Goal: Information Seeking & Learning: Learn about a topic

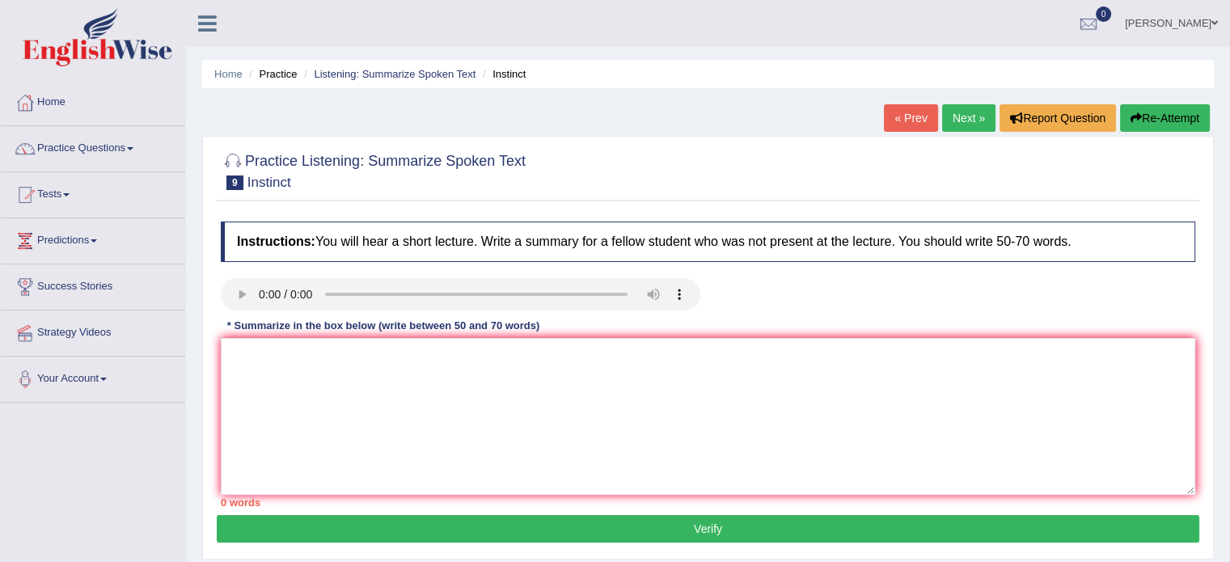
click at [94, 146] on link "Practice Questions" at bounding box center [93, 146] width 184 height 40
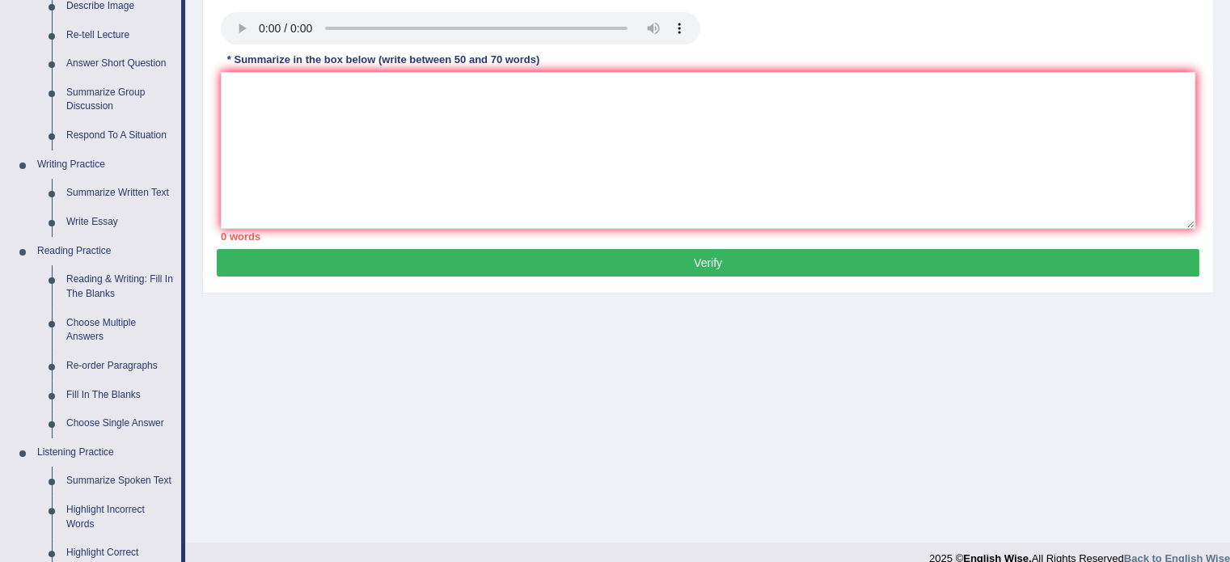
scroll to position [285, 0]
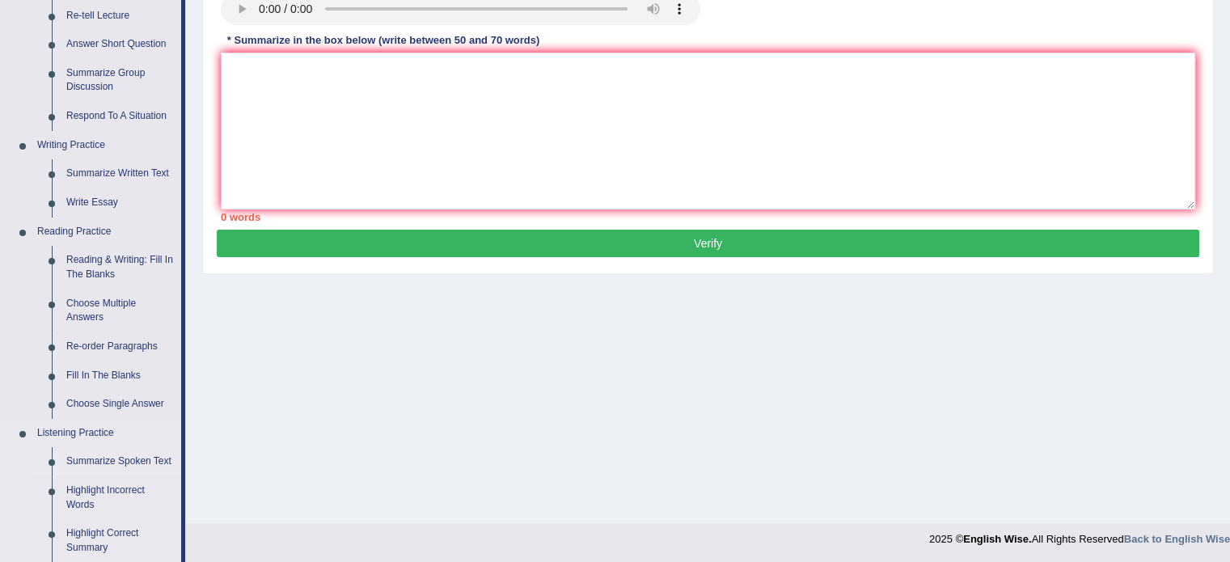
click at [110, 463] on link "Summarize Spoken Text" at bounding box center [120, 461] width 122 height 29
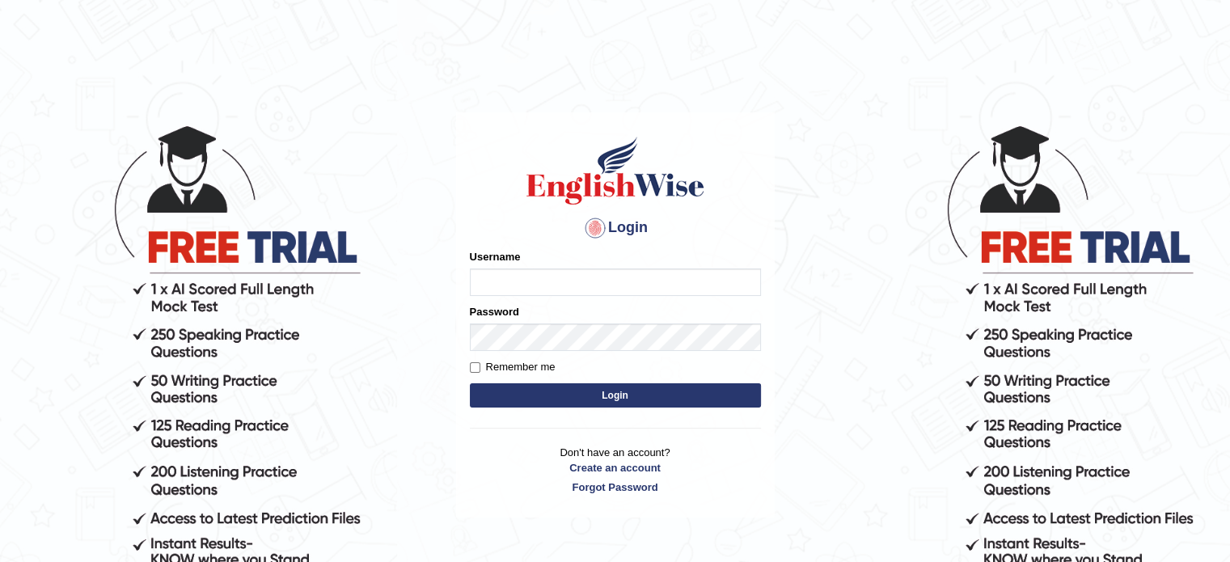
type input "[PERSON_NAME]"
click at [647, 397] on button "Login" at bounding box center [615, 395] width 291 height 24
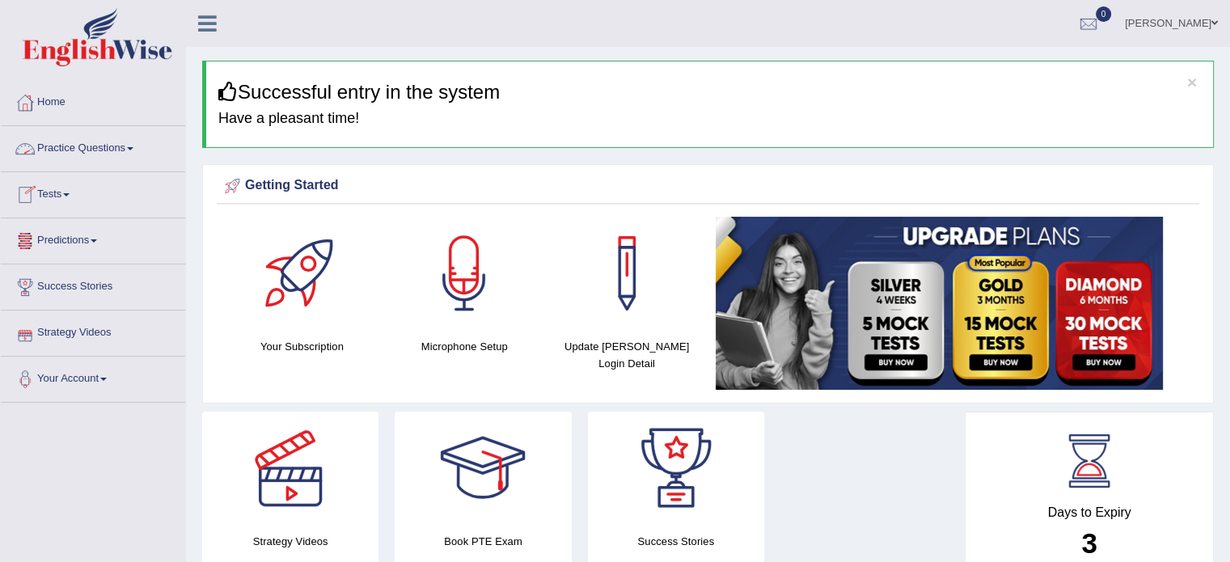
click at [106, 152] on link "Practice Questions" at bounding box center [93, 146] width 184 height 40
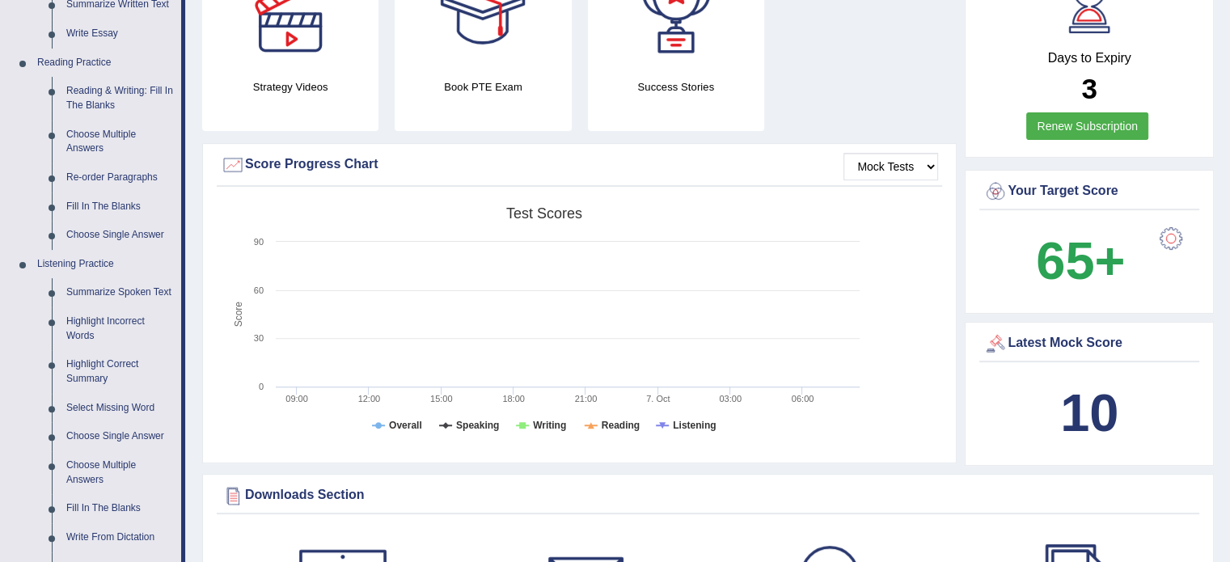
scroll to position [457, 0]
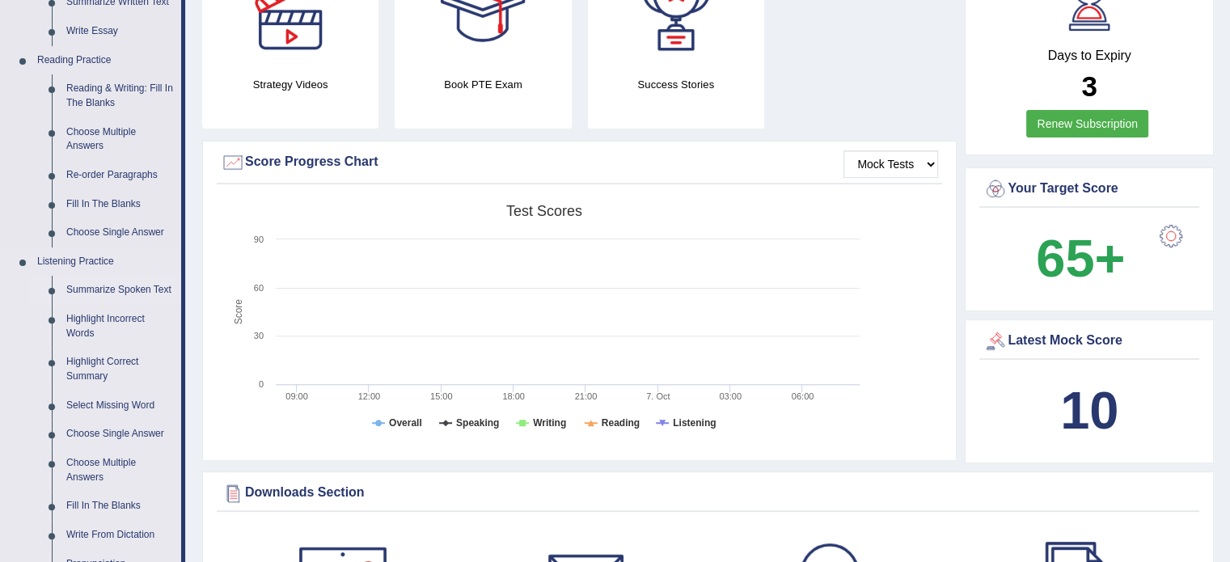
click at [107, 287] on link "Summarize Spoken Text" at bounding box center [120, 290] width 122 height 29
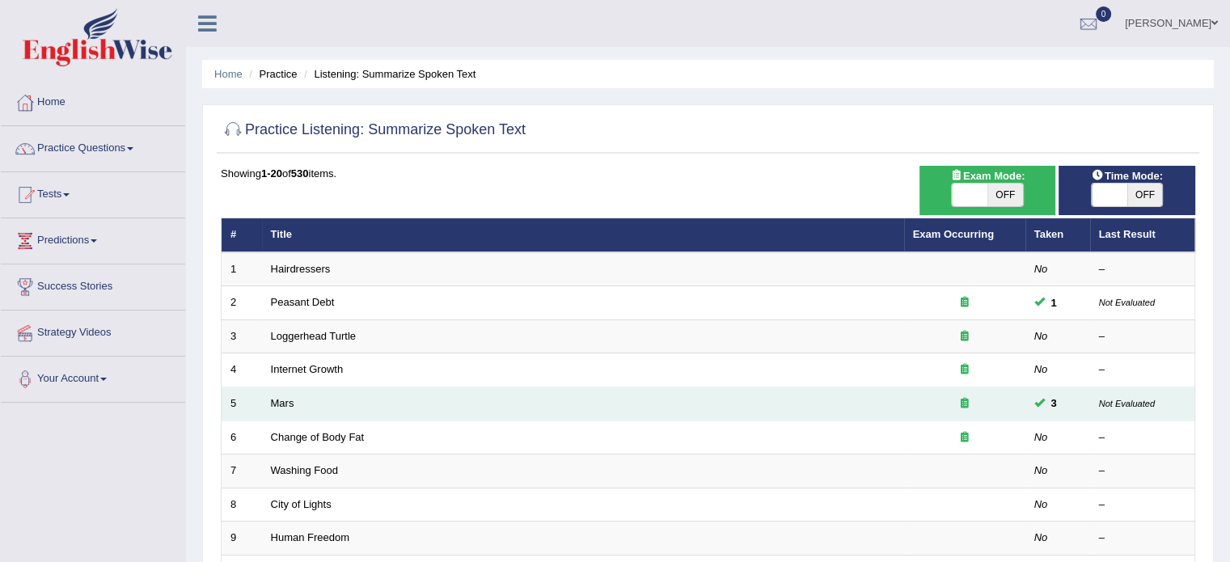
click at [297, 397] on td "Mars" at bounding box center [583, 404] width 642 height 34
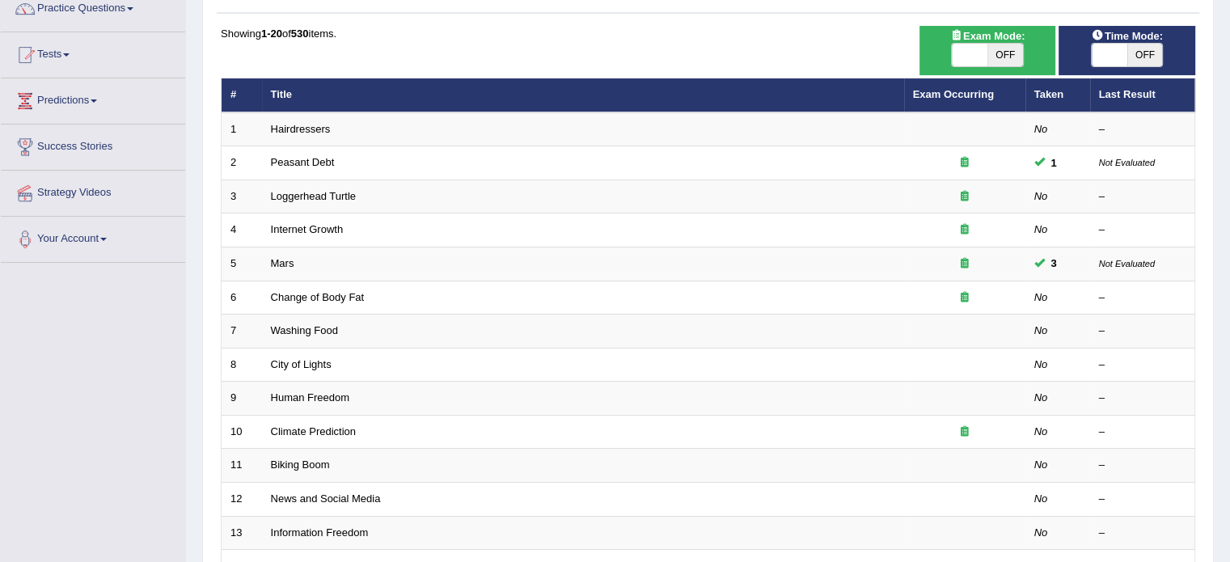
scroll to position [142, 0]
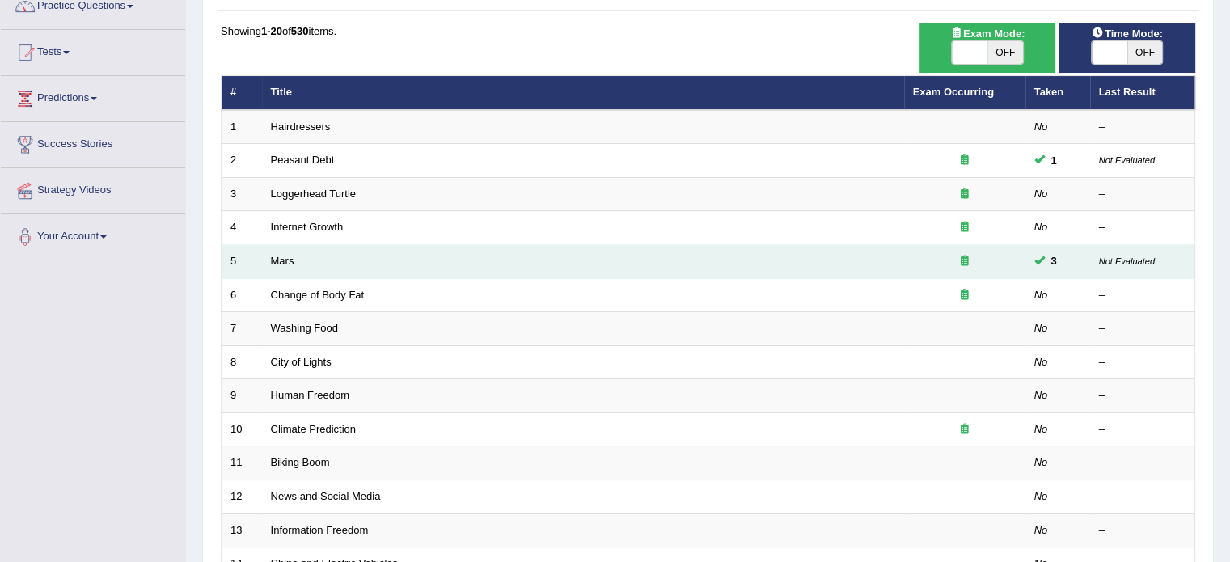
click at [443, 267] on td "Mars" at bounding box center [583, 262] width 642 height 34
click at [449, 265] on td "Mars" at bounding box center [583, 262] width 642 height 34
click at [803, 261] on td "Mars" at bounding box center [583, 262] width 642 height 34
click at [281, 260] on link "Mars" at bounding box center [282, 261] width 23 height 12
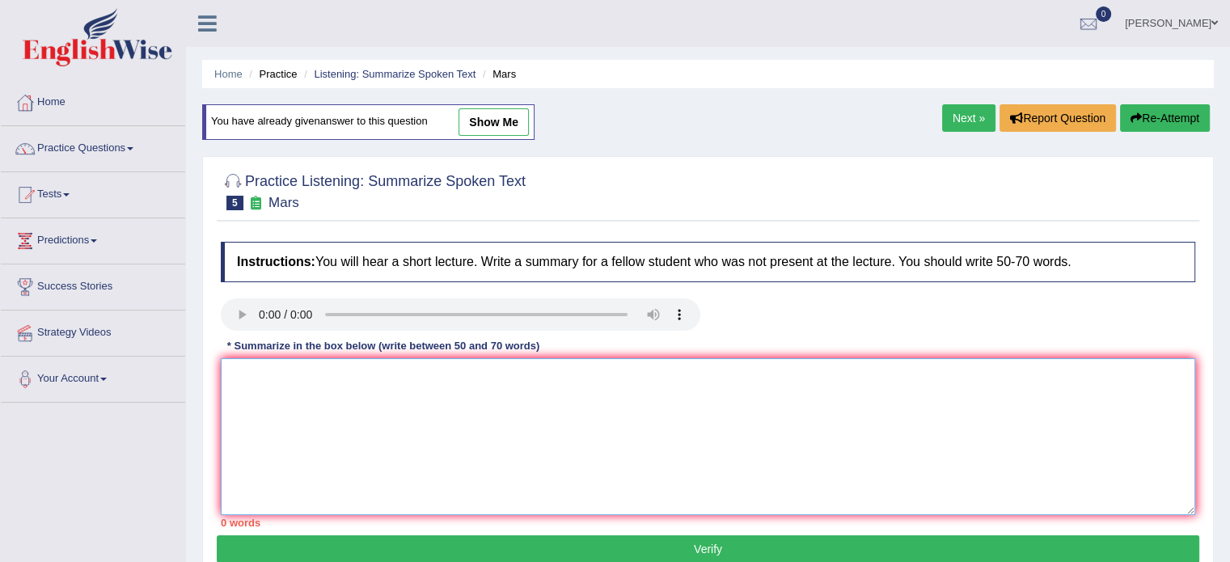
click at [272, 378] on textarea at bounding box center [708, 436] width 974 height 157
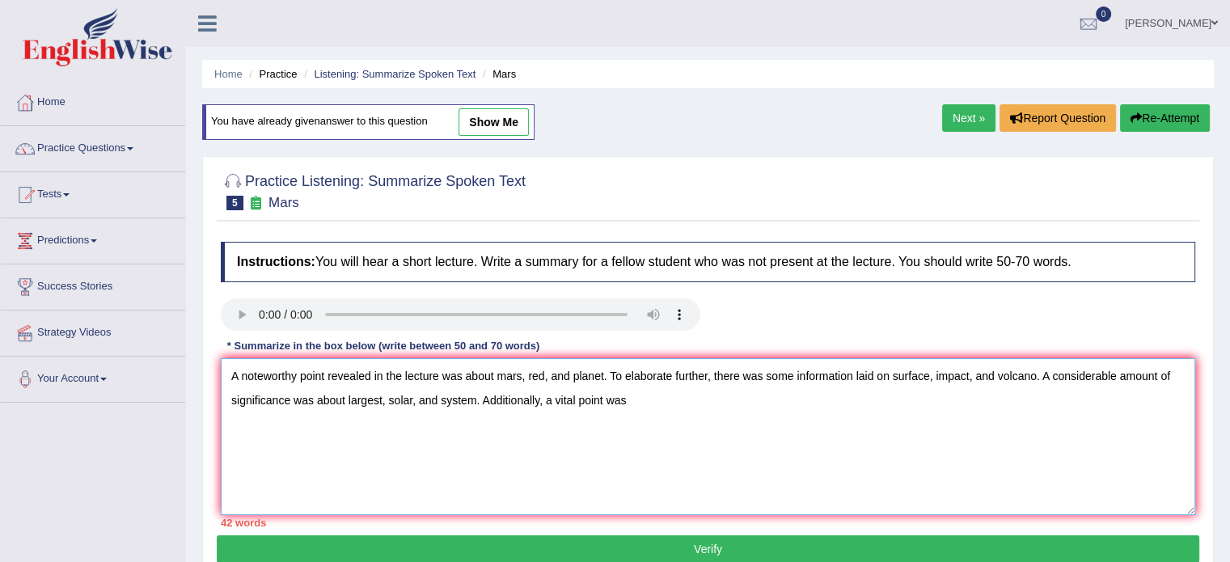
click at [873, 375] on textarea "A noteworthy point revealed in the lecture was about mars, red, and planet. To …" at bounding box center [708, 436] width 974 height 157
click at [346, 400] on textarea "A noteworthy point revealed in the lecture was about mars, red, and planet. To …" at bounding box center [708, 436] width 974 height 157
click at [635, 400] on textarea "A noteworthy point revealed in the lecture was about mars, red, and planet. To …" at bounding box center [708, 436] width 974 height 157
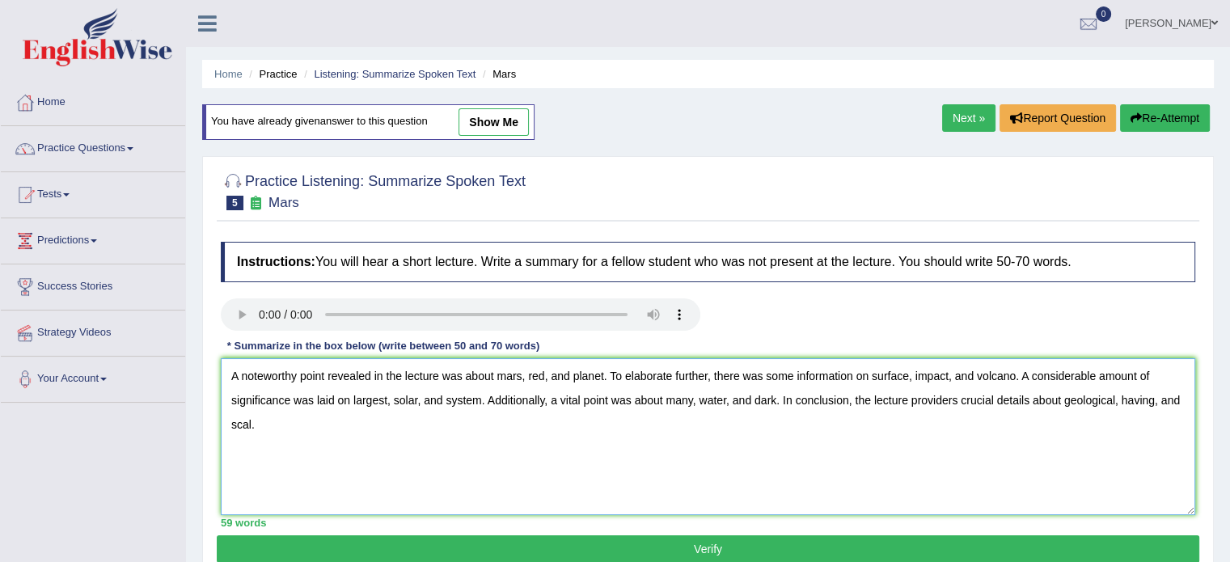
type textarea "A noteworthy point revealed in the lecture was about mars, red, and planet. To …"
click at [673, 539] on button "Verify" at bounding box center [708, 548] width 982 height 27
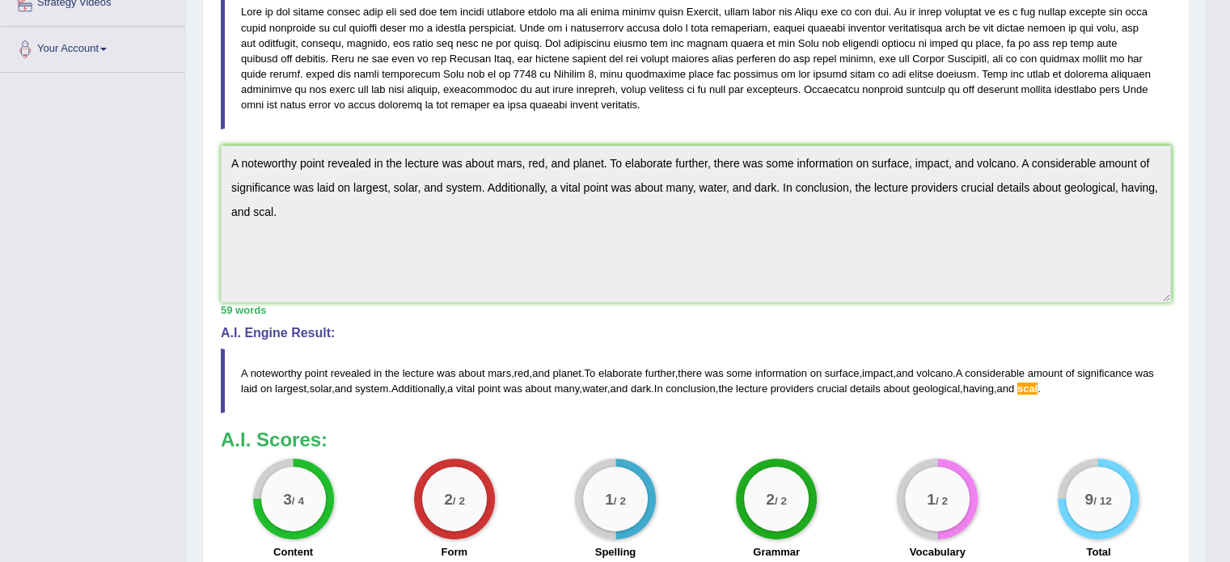
scroll to position [327, 0]
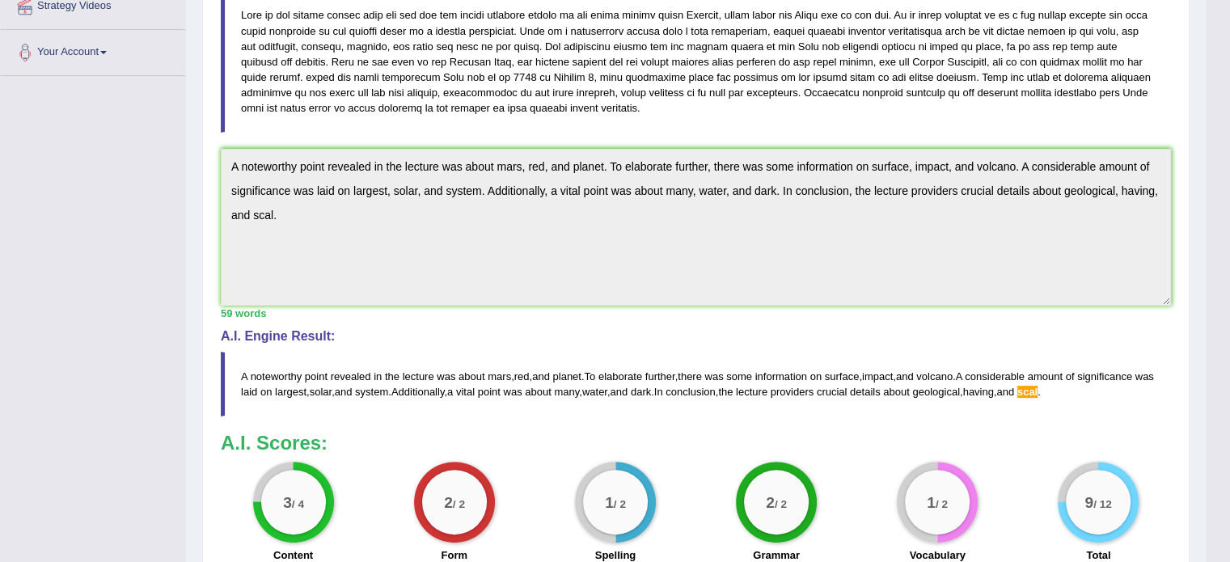
drag, startPoint x: 1229, startPoint y: 292, endPoint x: 1231, endPoint y: 306, distance: 14.8
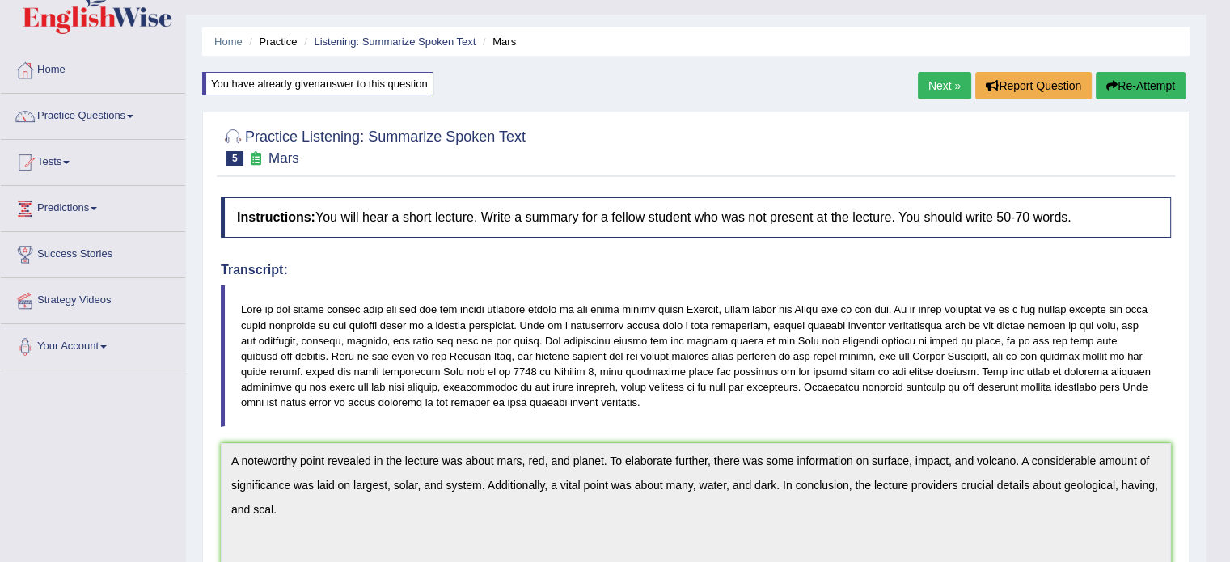
scroll to position [0, 0]
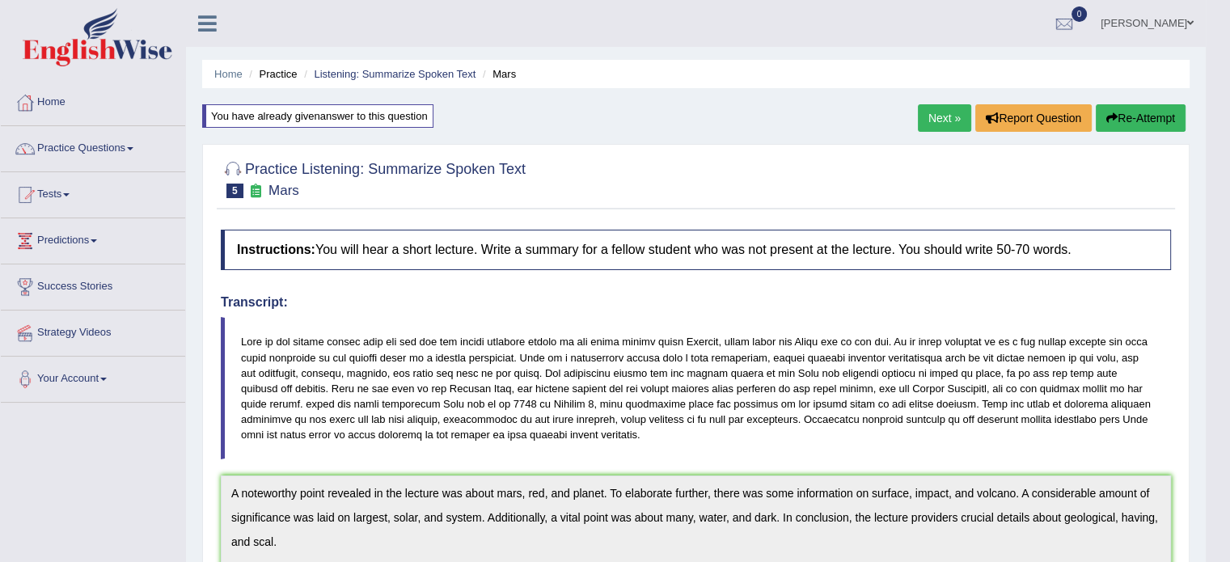
click at [1128, 116] on button "Re-Attempt" at bounding box center [1140, 117] width 90 height 27
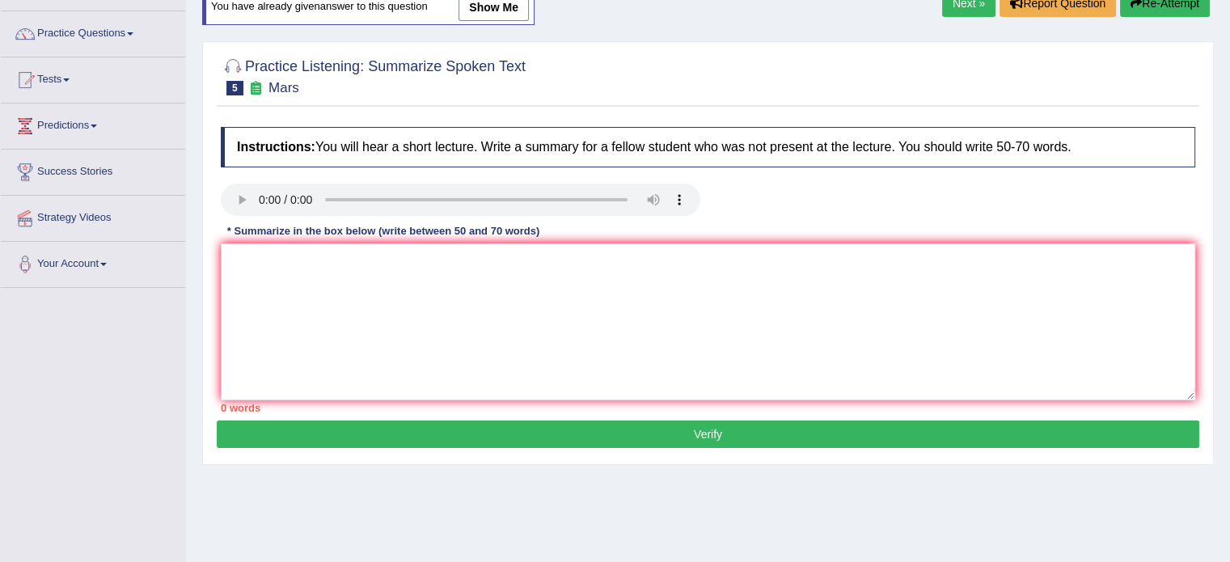
scroll to position [112, 0]
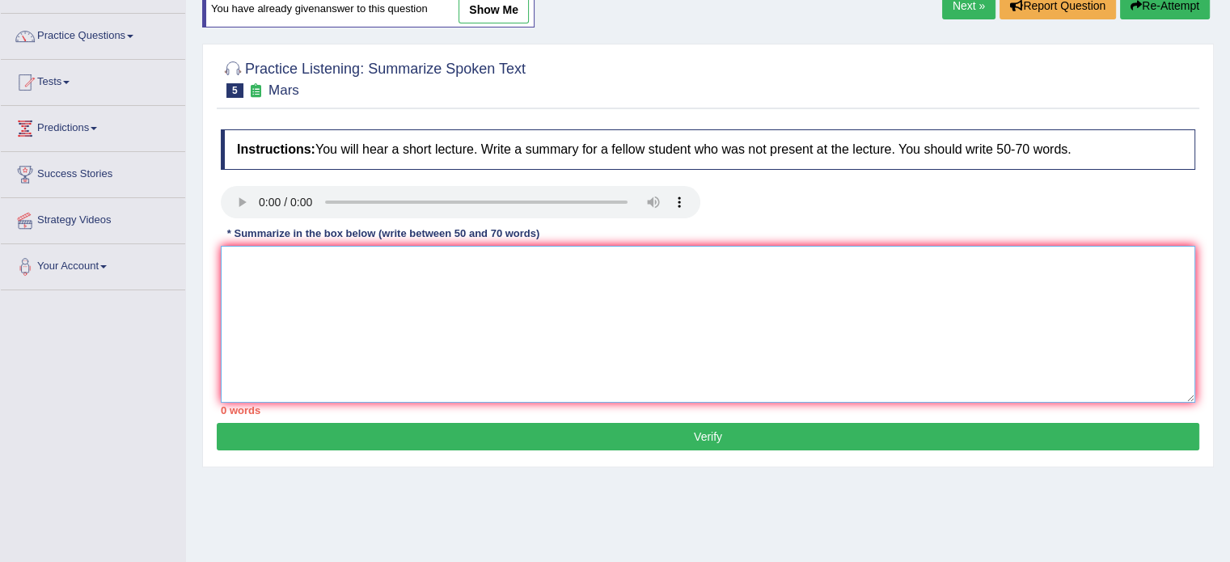
click at [471, 268] on textarea at bounding box center [708, 324] width 974 height 157
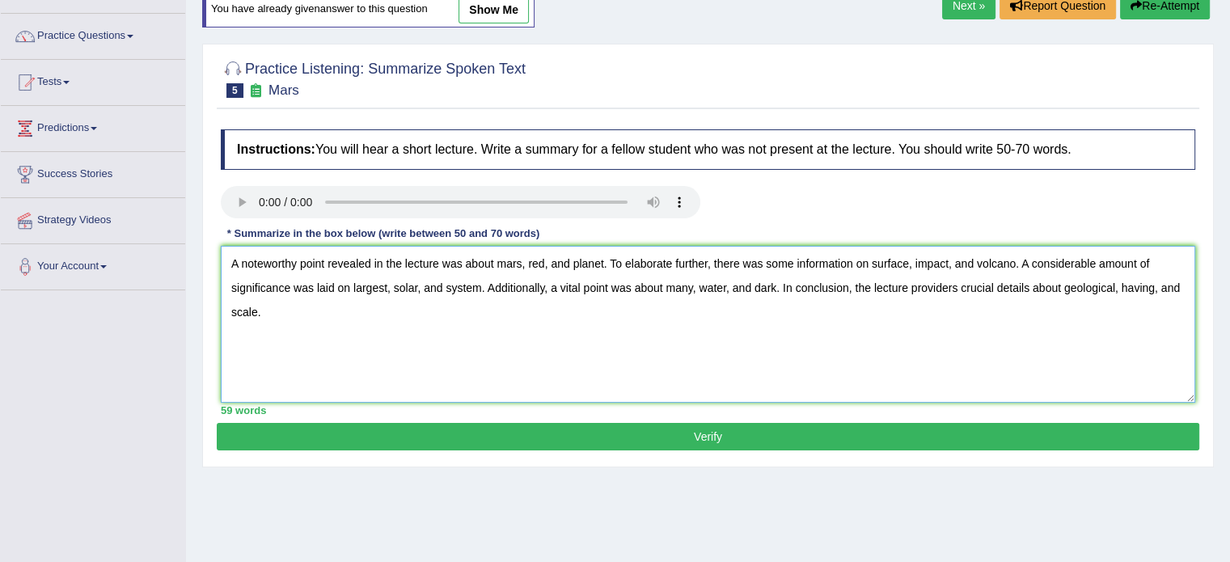
type textarea "A noteworthy point revealed in the lecture was about mars, red, and planet. To …"
click at [750, 433] on button "Verify" at bounding box center [708, 436] width 982 height 27
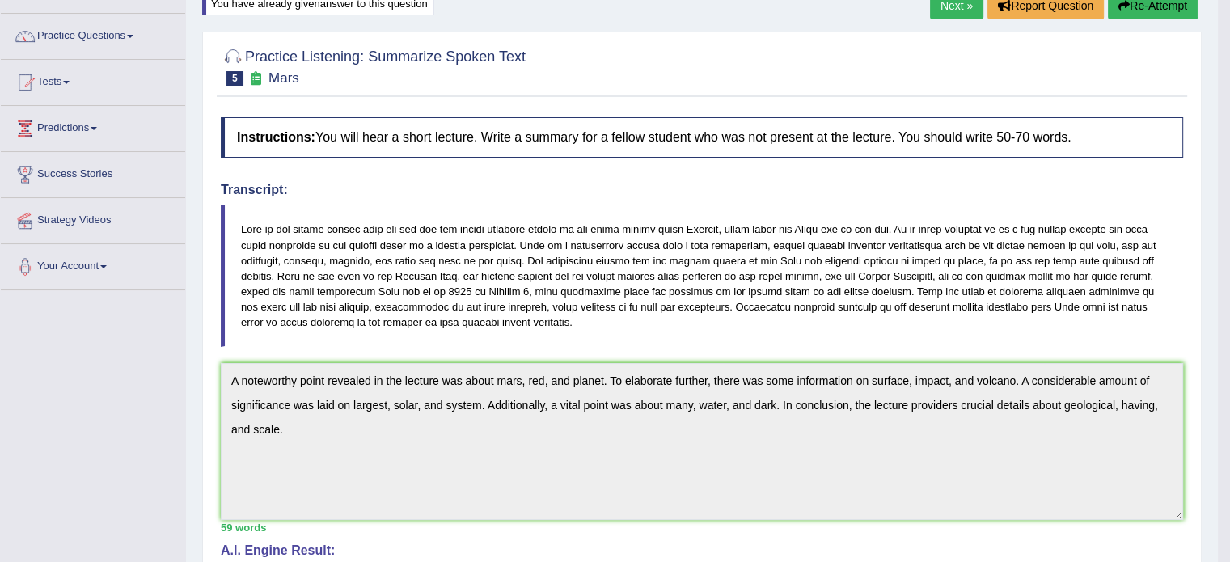
drag, startPoint x: 1236, startPoint y: 319, endPoint x: 1241, endPoint y: 328, distance: 10.1
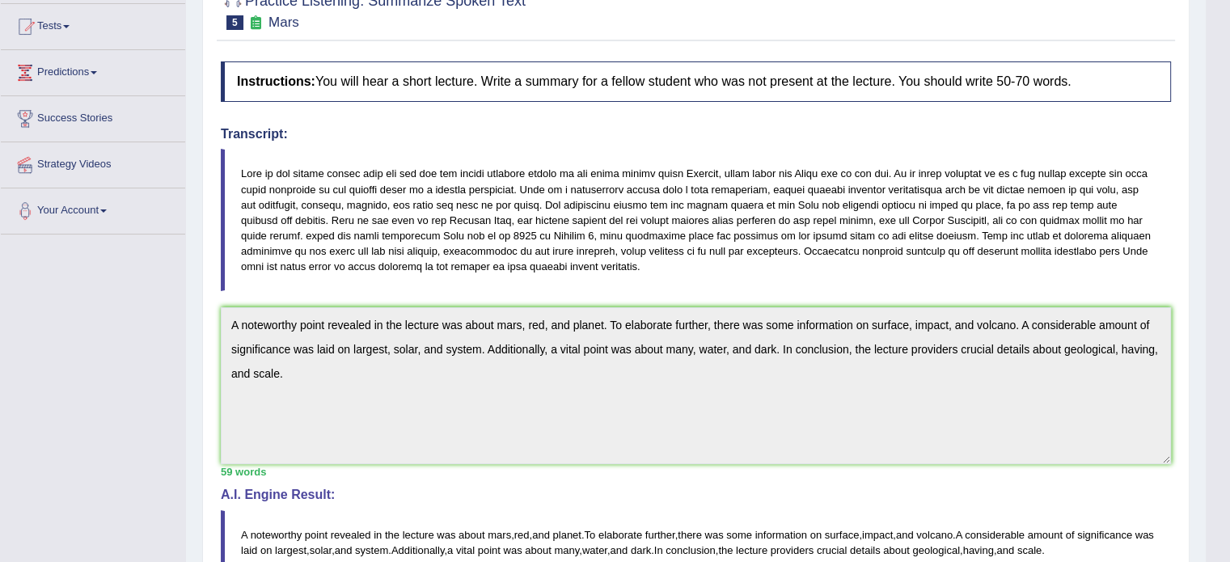
scroll to position [0, 0]
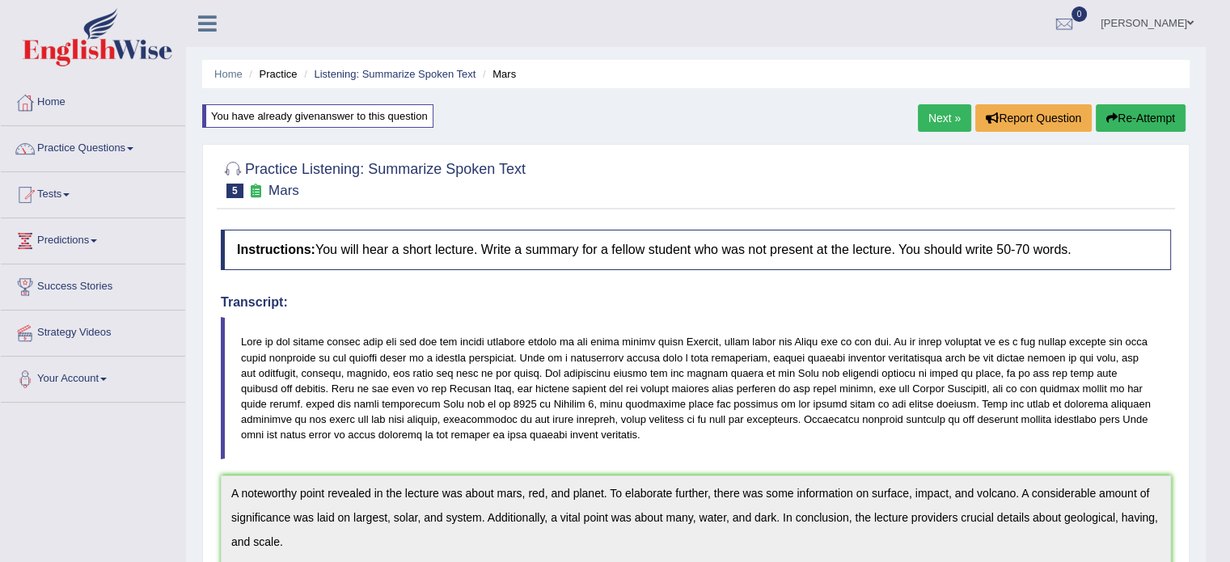
click at [929, 124] on link "Next »" at bounding box center [944, 117] width 53 height 27
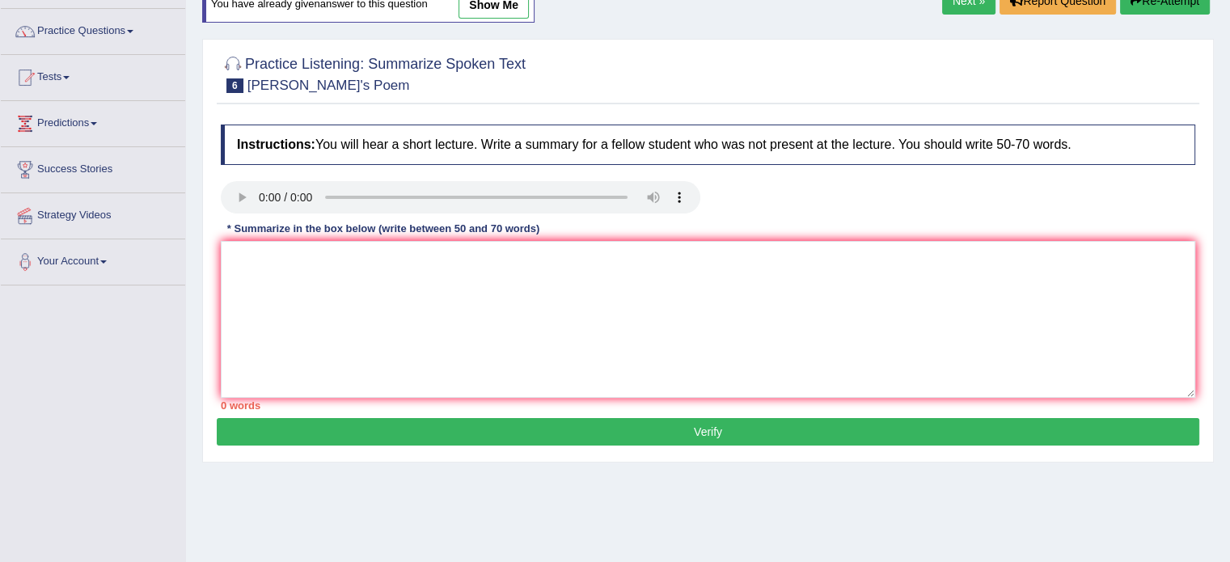
scroll to position [181, 0]
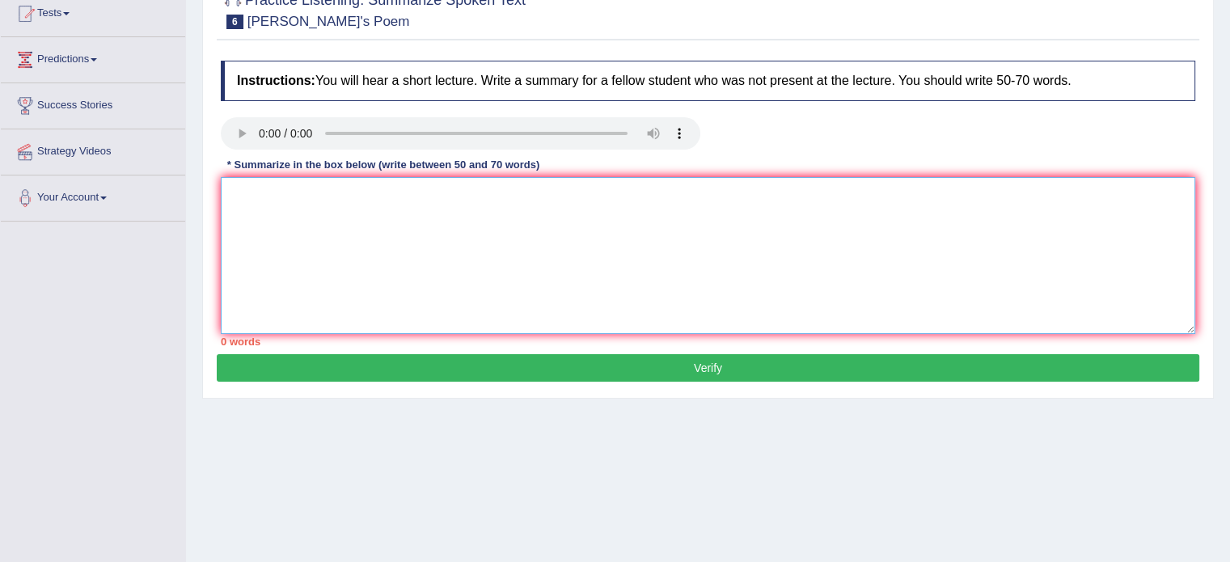
click at [267, 190] on textarea at bounding box center [708, 255] width 974 height 157
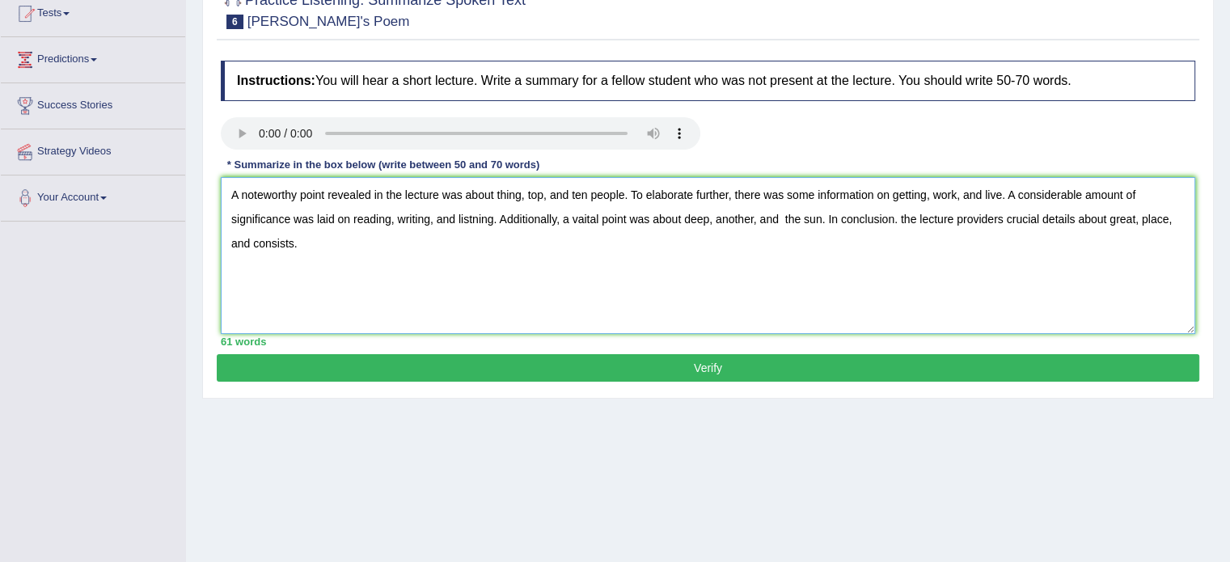
type textarea "A noteworthy point revealed in the lecture was about thing, top, and ten people…"
click at [741, 364] on button "Verify" at bounding box center [708, 367] width 982 height 27
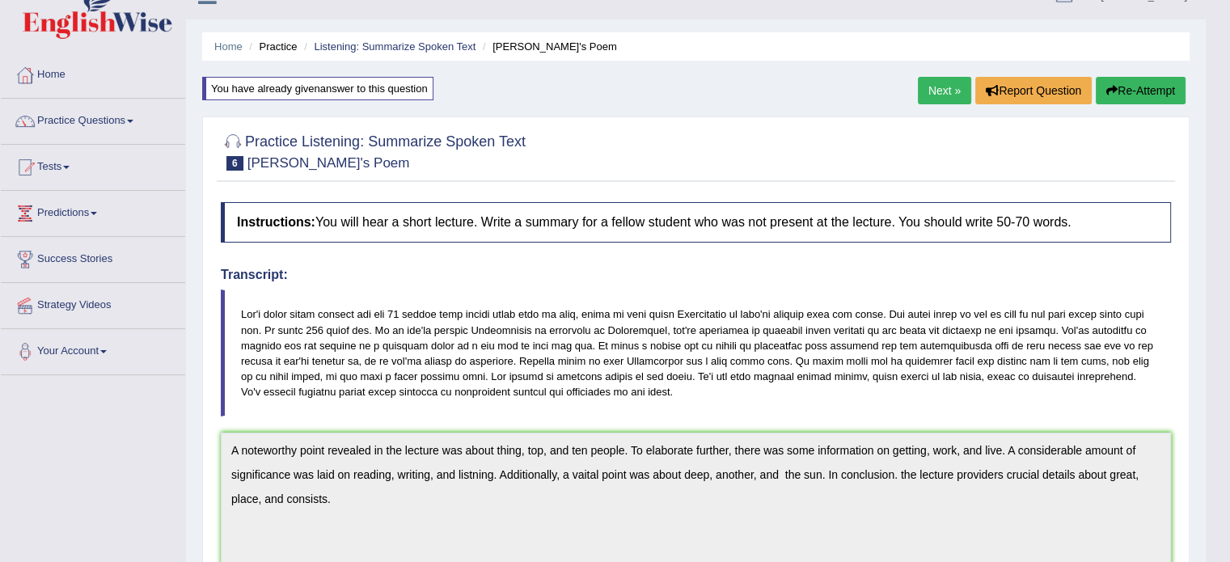
scroll to position [0, 0]
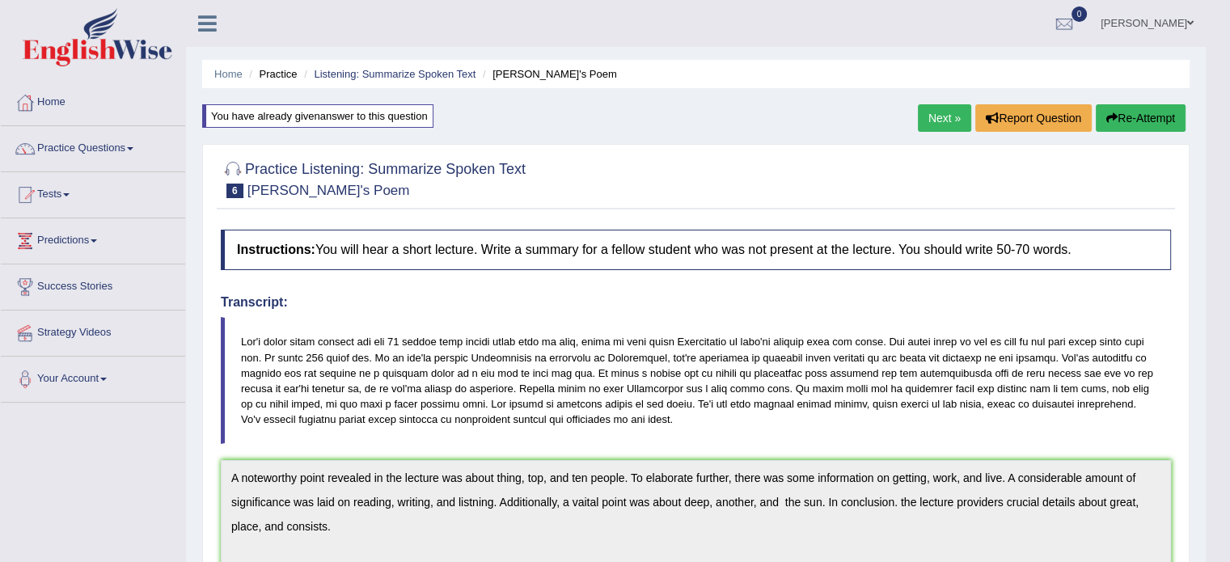
click at [1116, 111] on button "Re-Attempt" at bounding box center [1140, 117] width 90 height 27
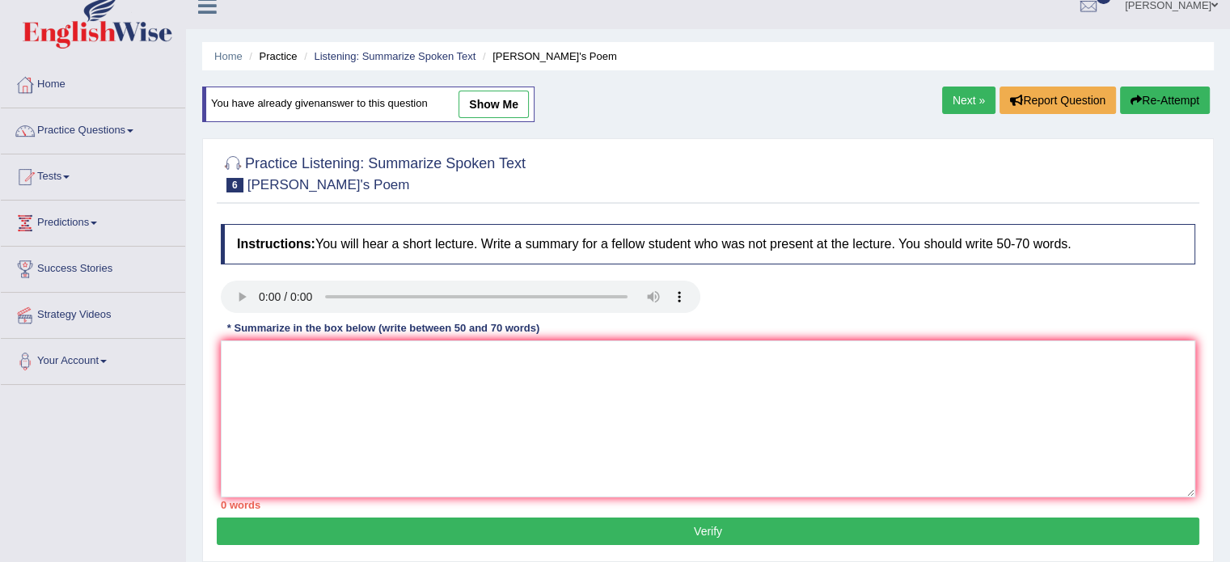
scroll to position [23, 0]
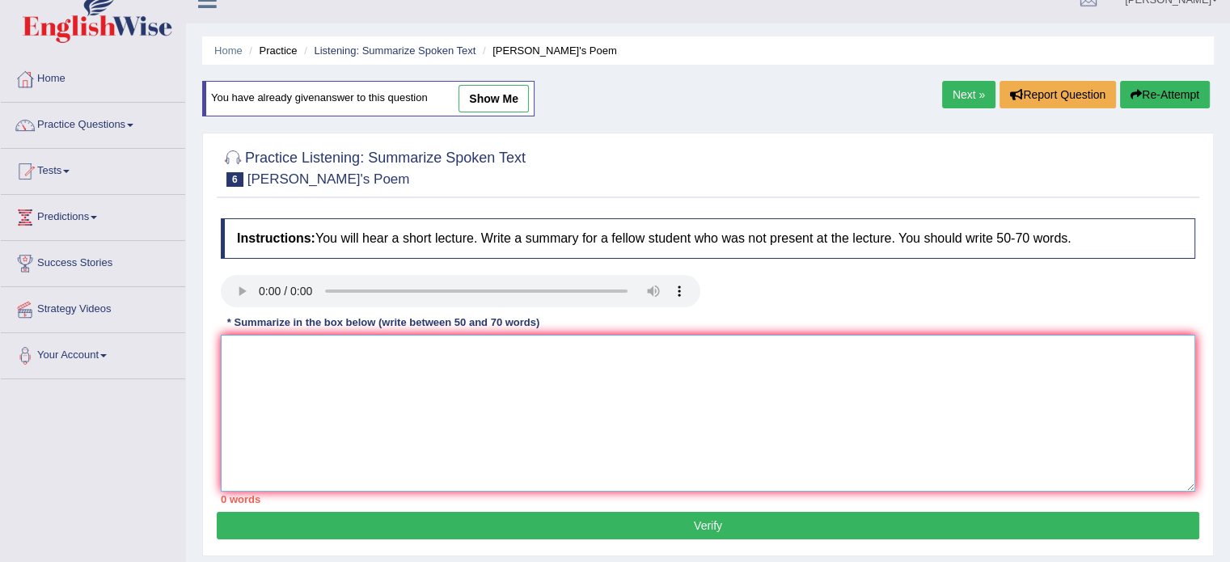
click at [350, 378] on textarea at bounding box center [708, 413] width 974 height 157
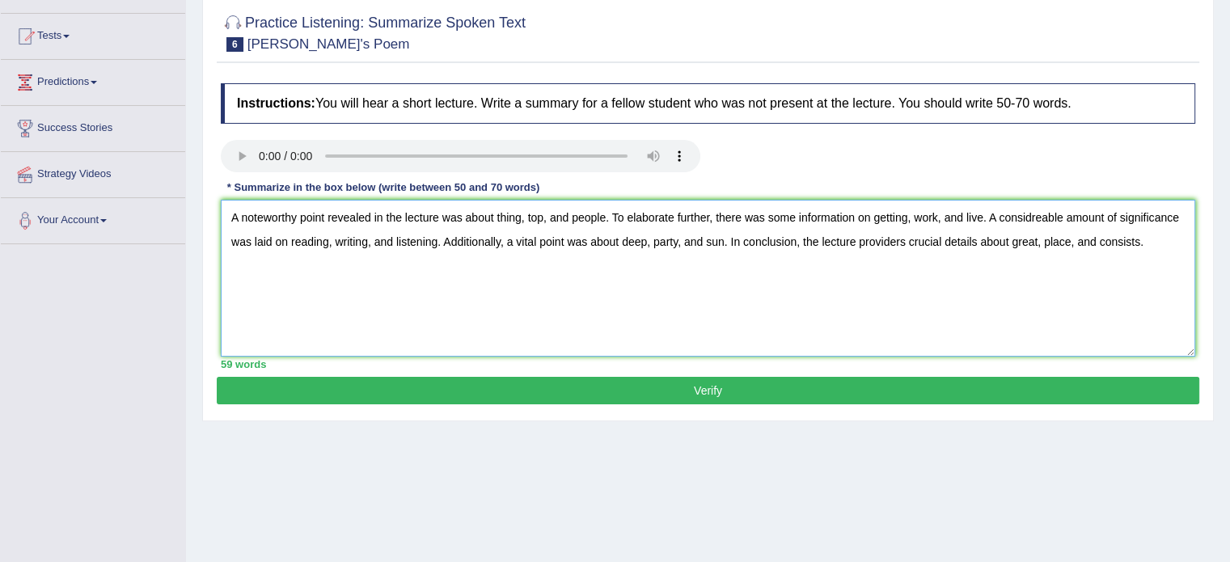
scroll to position [185, 0]
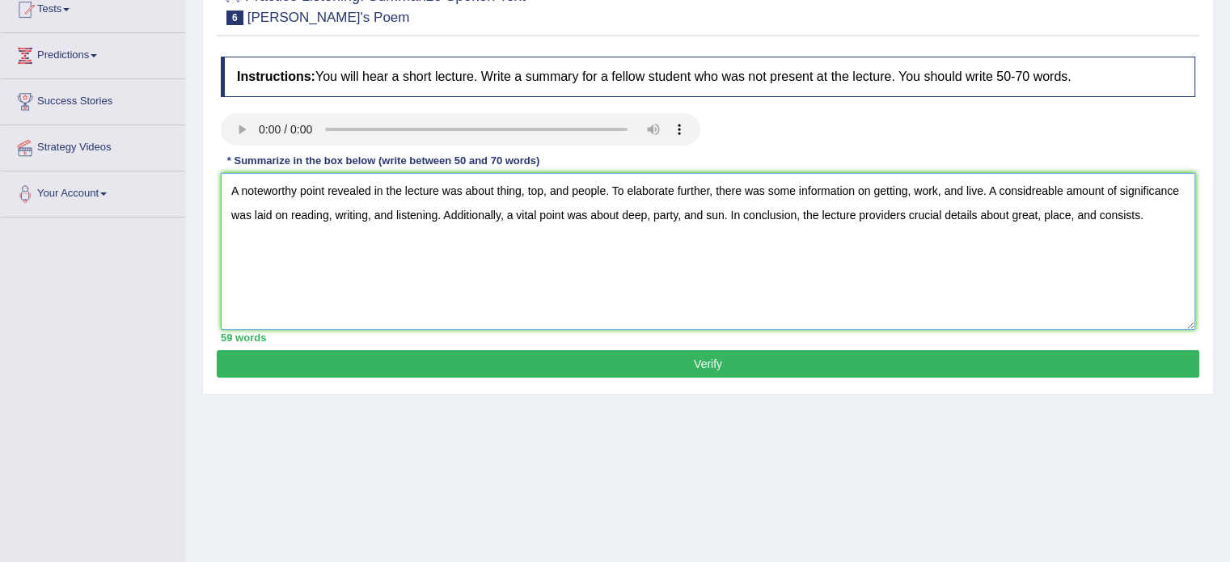
type textarea "A noteworthy point revealed in the lecture was about thing, top, and people. To…"
click at [559, 358] on button "Verify" at bounding box center [708, 363] width 982 height 27
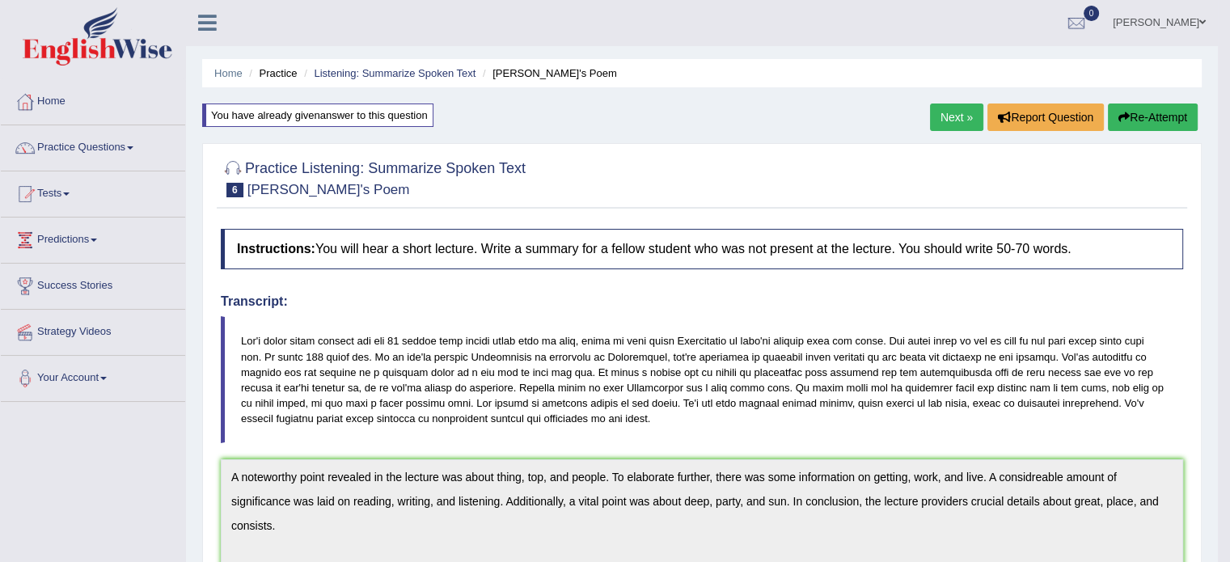
scroll to position [0, 0]
click at [954, 117] on link "Next »" at bounding box center [956, 117] width 53 height 27
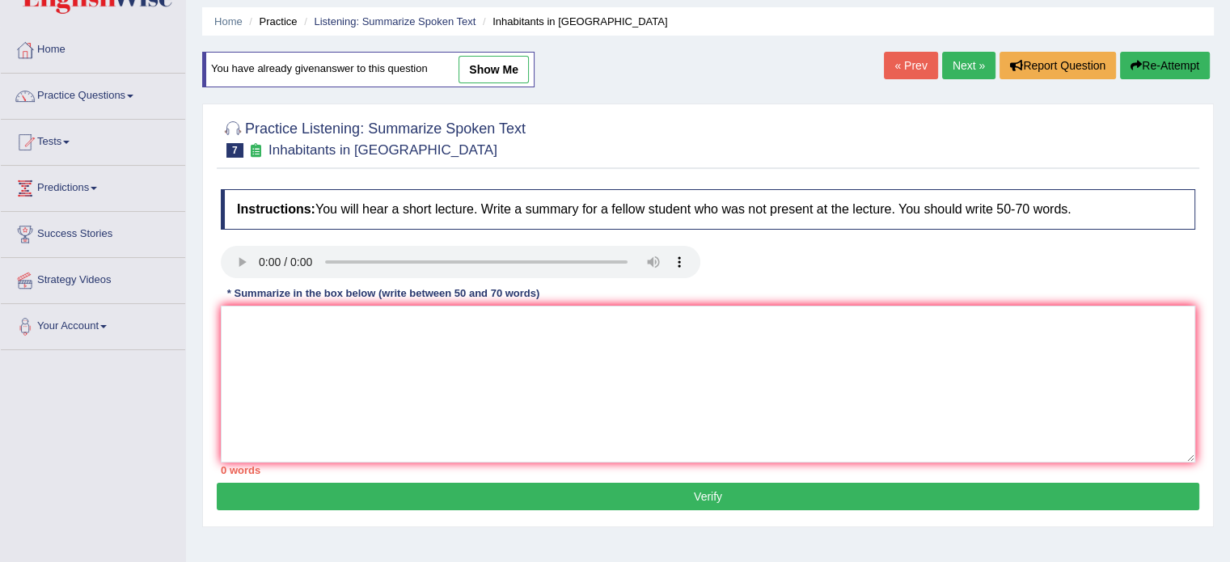
scroll to position [81, 0]
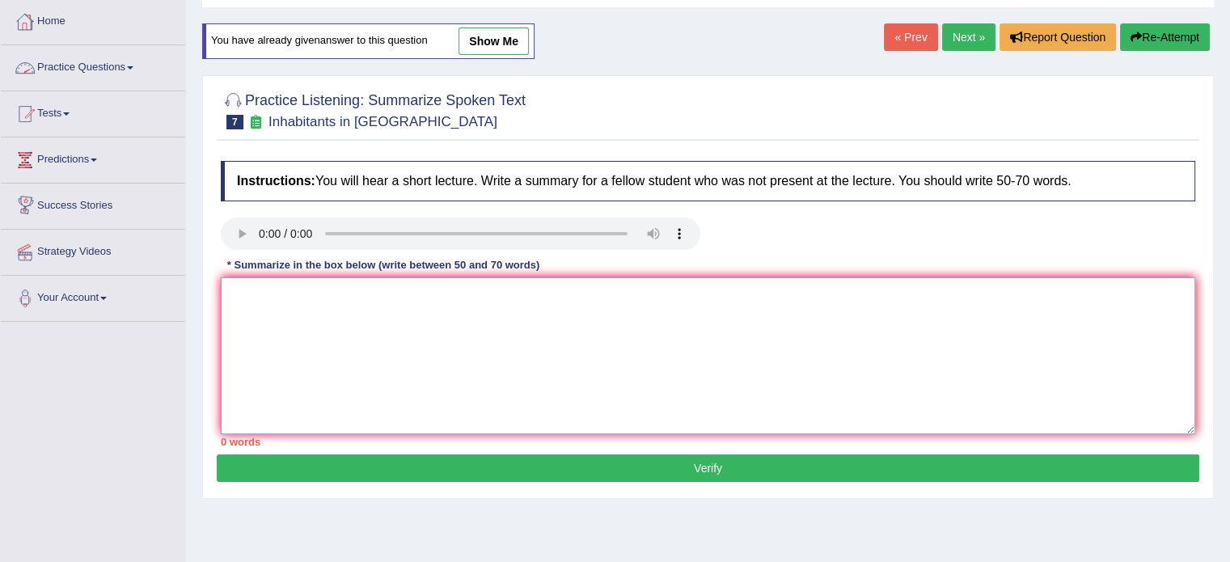
click at [352, 282] on textarea at bounding box center [708, 355] width 974 height 157
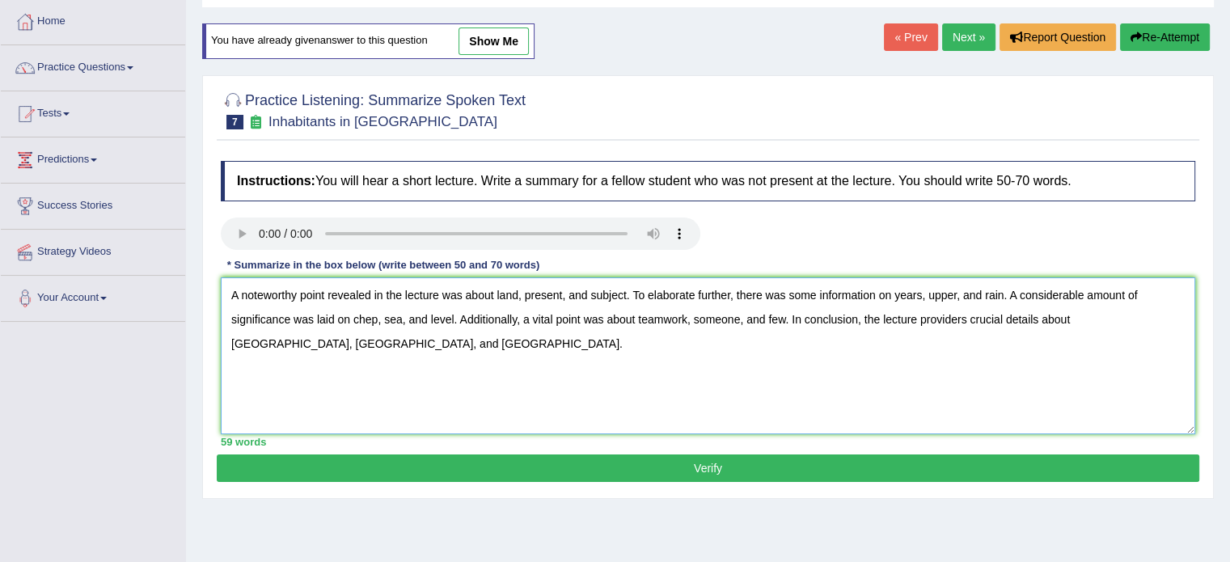
type textarea "A noteworthy point revealed in the lecture was about land, present, and subject…"
click at [701, 458] on button "Verify" at bounding box center [708, 467] width 982 height 27
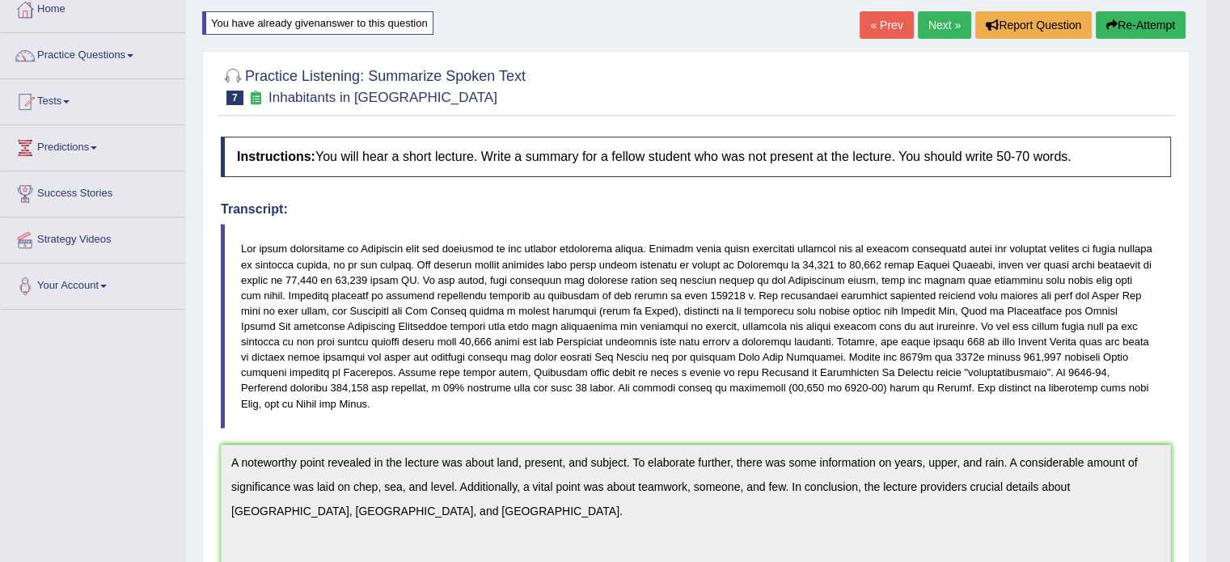
scroll to position [0, 0]
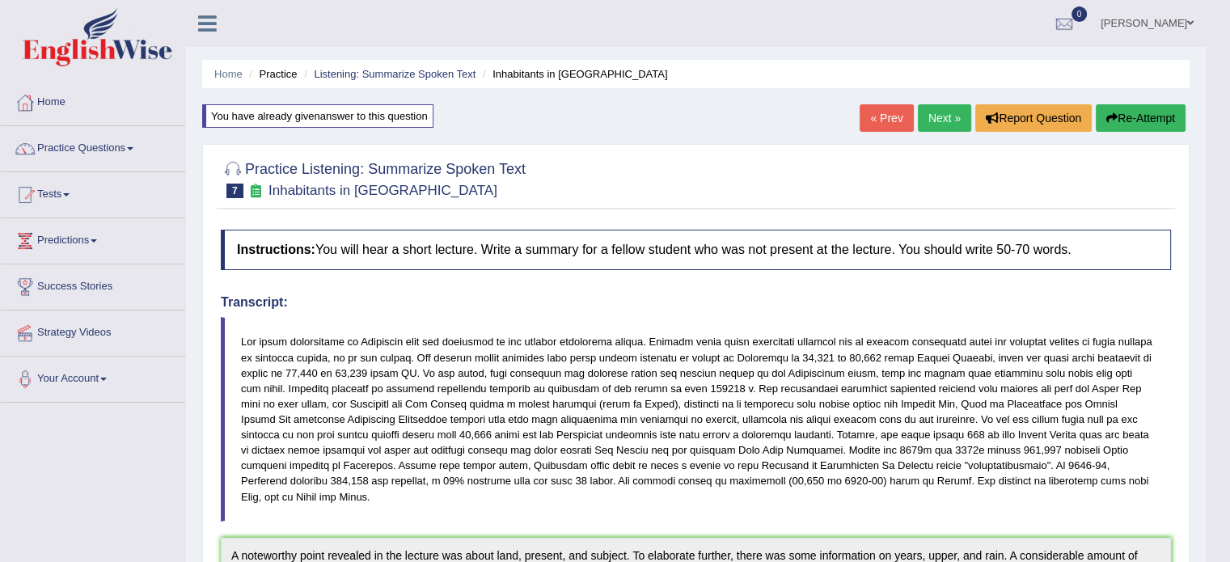
click at [1152, 119] on button "Re-Attempt" at bounding box center [1140, 117] width 90 height 27
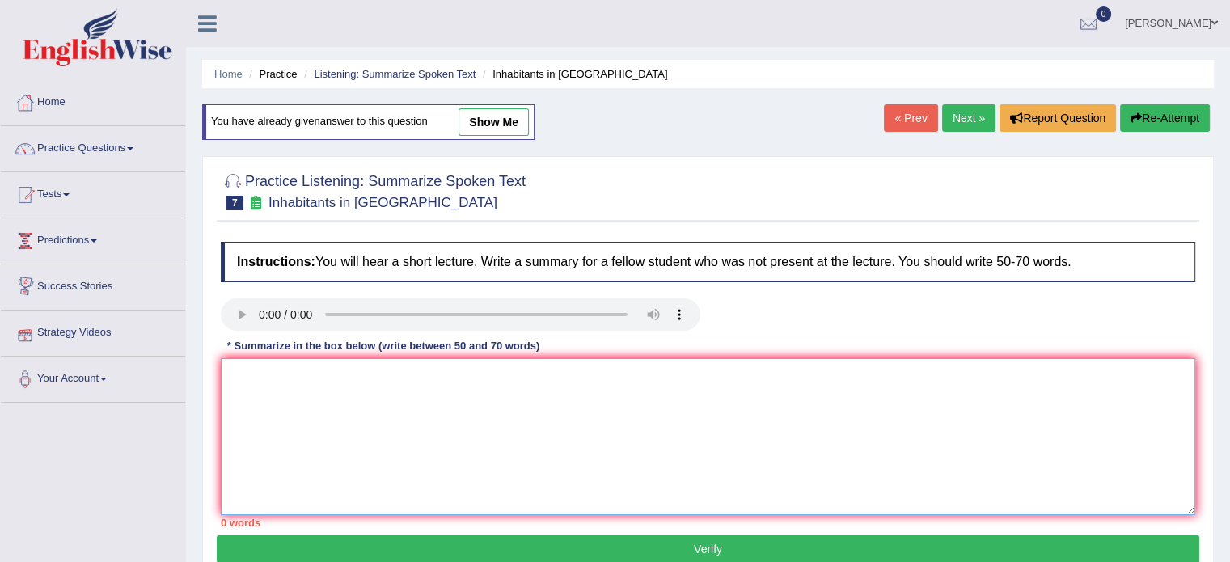
click at [317, 413] on textarea at bounding box center [708, 436] width 974 height 157
drag, startPoint x: 317, startPoint y: 413, endPoint x: 330, endPoint y: 411, distance: 13.0
click at [318, 415] on textarea at bounding box center [708, 436] width 974 height 157
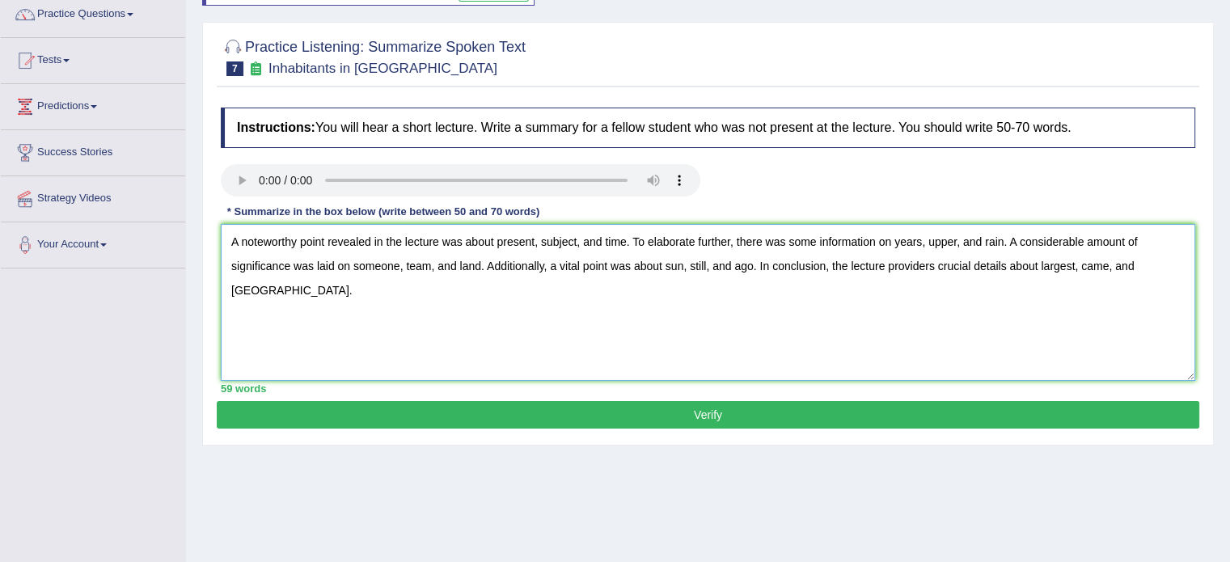
scroll to position [137, 0]
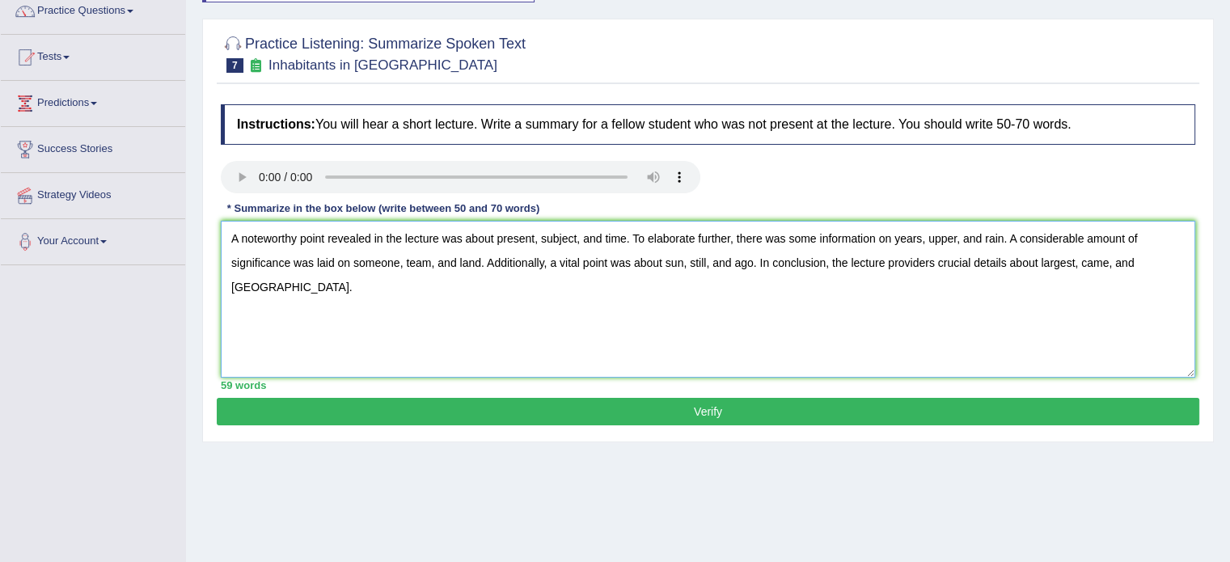
type textarea "A noteworthy point revealed in the lecture was about present, subject, and time…"
click at [677, 409] on button "Verify" at bounding box center [708, 411] width 982 height 27
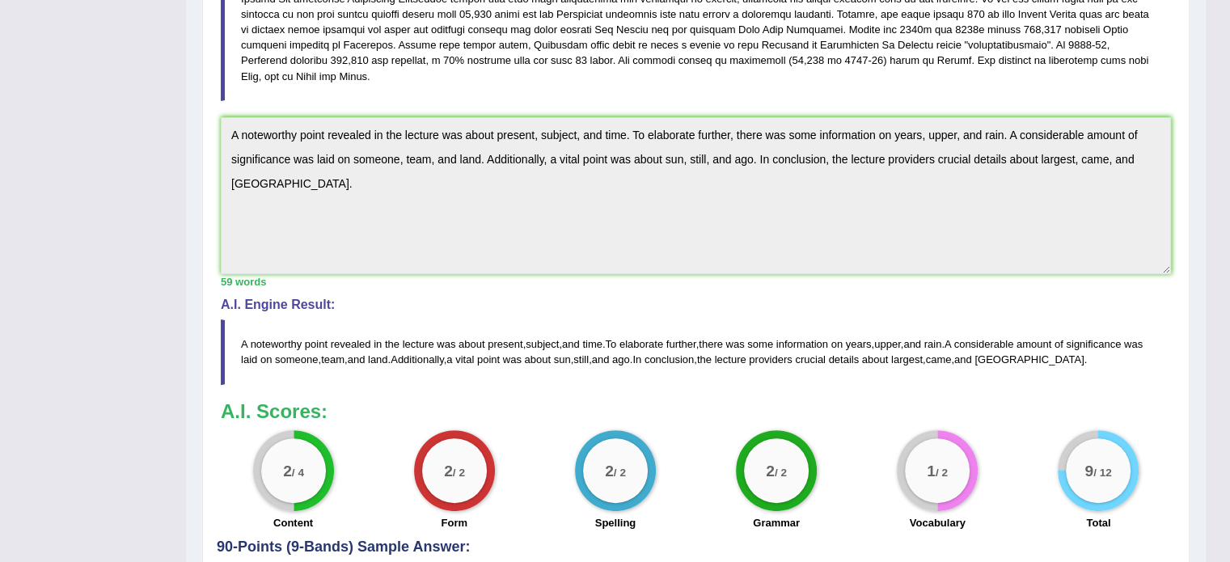
scroll to position [424, 0]
